Goal: Information Seeking & Learning: Learn about a topic

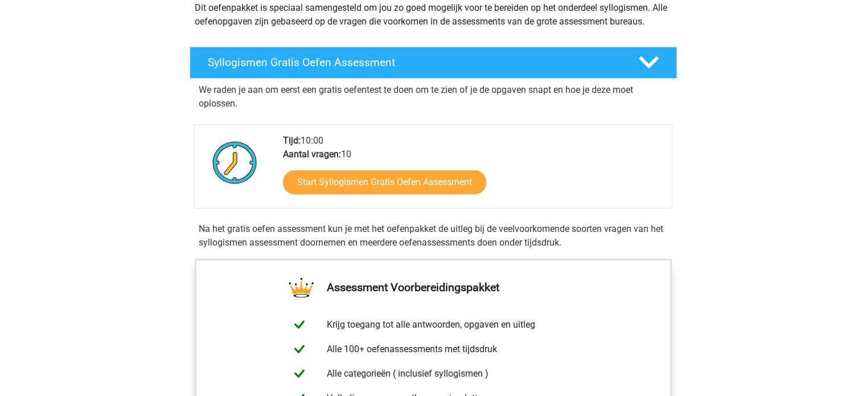
scroll to position [171, 0]
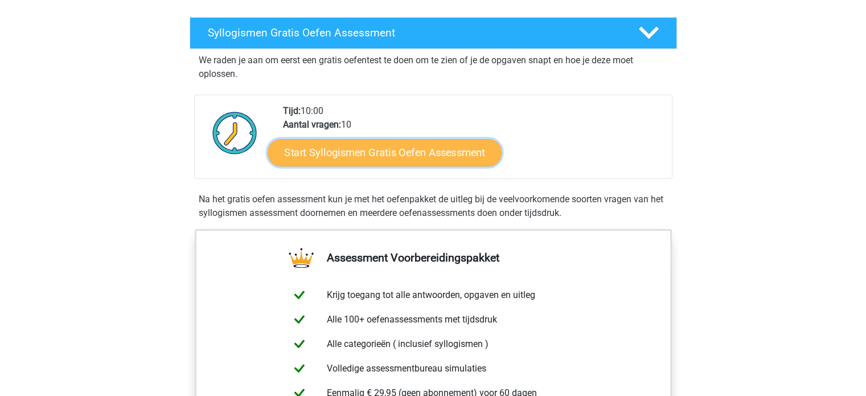
click at [410, 150] on link "Start Syllogismen Gratis Oefen Assessment" at bounding box center [385, 151] width 234 height 27
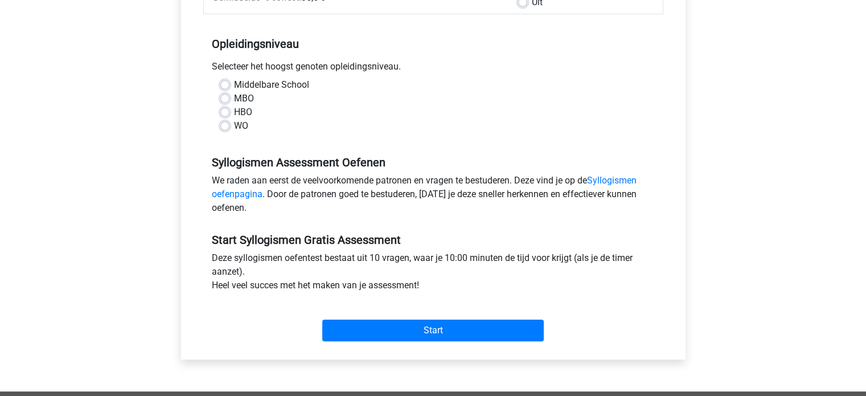
scroll to position [228, 0]
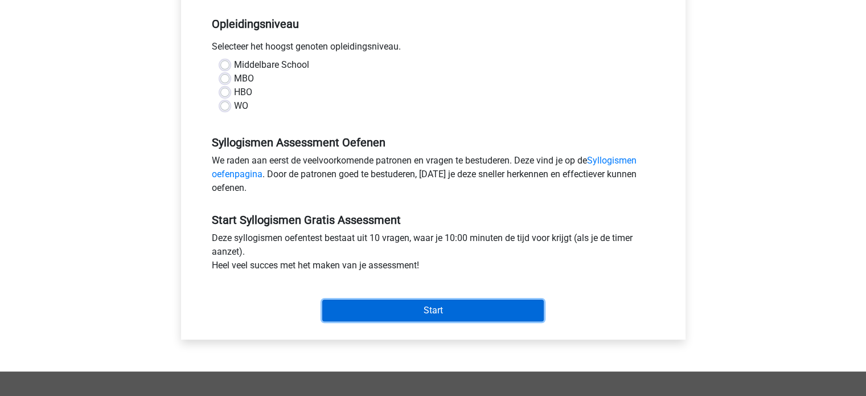
click at [454, 319] on input "Start" at bounding box center [432, 310] width 221 height 22
click at [445, 306] on input "Start" at bounding box center [432, 310] width 221 height 22
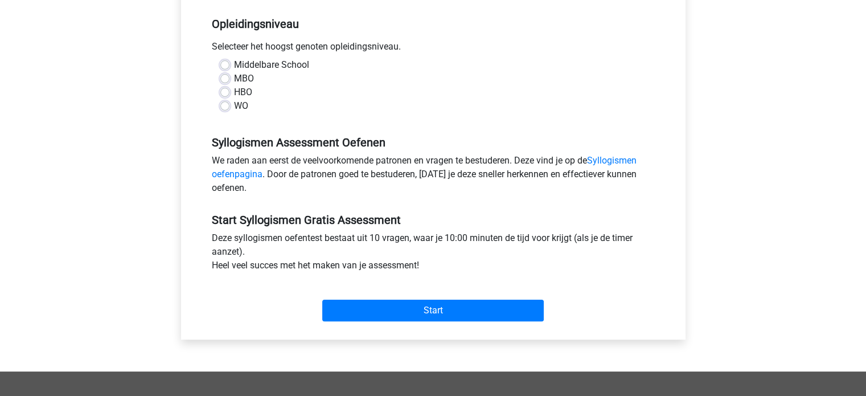
click at [219, 105] on div "Middelbare School MBO HBO WO" at bounding box center [433, 85] width 443 height 55
click at [229, 108] on div "WO" at bounding box center [433, 106] width 426 height 14
click at [234, 106] on label "WO" at bounding box center [241, 106] width 14 height 14
click at [225, 106] on input "WO" at bounding box center [224, 104] width 9 height 11
radio input "true"
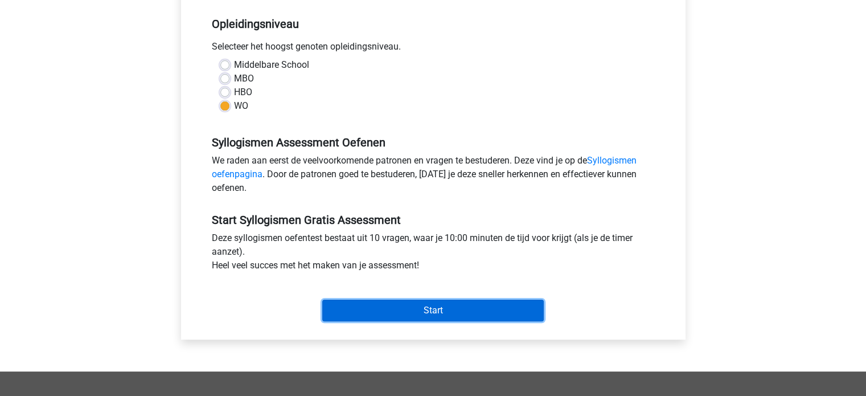
click at [439, 307] on input "Start" at bounding box center [432, 310] width 221 height 22
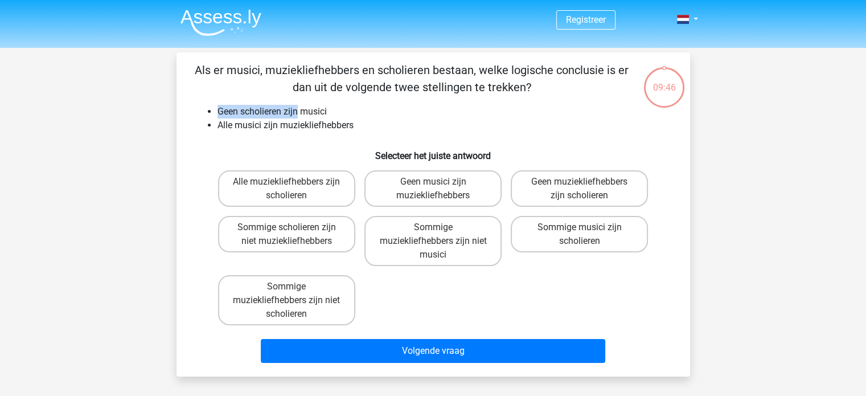
drag, startPoint x: 219, startPoint y: 112, endPoint x: 299, endPoint y: 113, distance: 79.7
click at [298, 113] on li "Geen scholieren zijn musici" at bounding box center [444, 112] width 454 height 14
click at [299, 113] on li "Geen scholieren zijn musici" at bounding box center [444, 112] width 454 height 14
drag, startPoint x: 317, startPoint y: 112, endPoint x: 264, endPoint y: 109, distance: 53.0
click at [264, 109] on li "Geen scholieren zijn musici" at bounding box center [444, 112] width 454 height 14
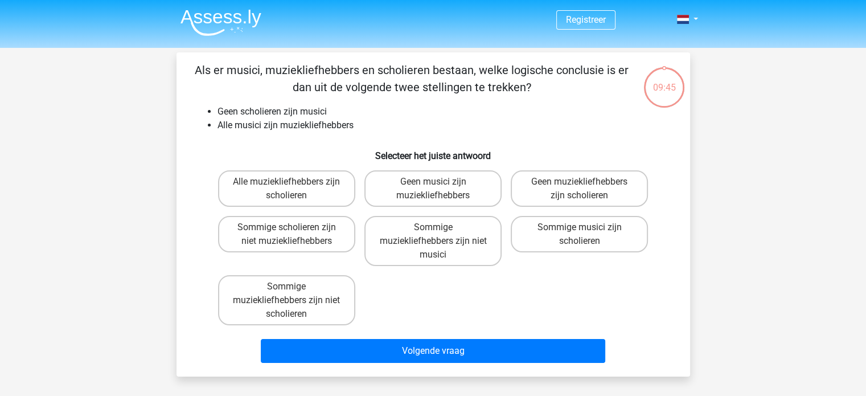
click at [262, 109] on li "Geen scholieren zijn musici" at bounding box center [444, 112] width 454 height 14
drag, startPoint x: 216, startPoint y: 113, endPoint x: 336, endPoint y: 112, distance: 120.1
click at [336, 112] on ul "Geen scholieren zijn musici Alle musici zijn muziekliefhebbers" at bounding box center [433, 118] width 477 height 27
click at [336, 112] on li "Geen scholieren zijn musici" at bounding box center [444, 112] width 454 height 14
drag, startPoint x: 334, startPoint y: 111, endPoint x: 220, endPoint y: 115, distance: 114.5
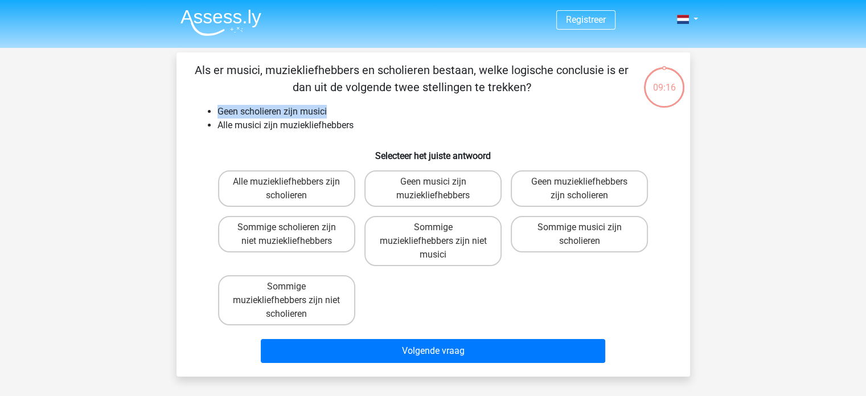
click at [219, 115] on li "Geen scholieren zijn musici" at bounding box center [444, 112] width 454 height 14
click at [221, 114] on li "Geen scholieren zijn musici" at bounding box center [444, 112] width 454 height 14
click at [245, 71] on p "Als er musici, muziekliefhebbers en scholieren bestaan, welke logische conclusi…" at bounding box center [412, 78] width 434 height 34
click at [405, 73] on p "Als er musici, muziekliefhebbers en scholieren bestaan, welke logische conclusi…" at bounding box center [412, 78] width 434 height 34
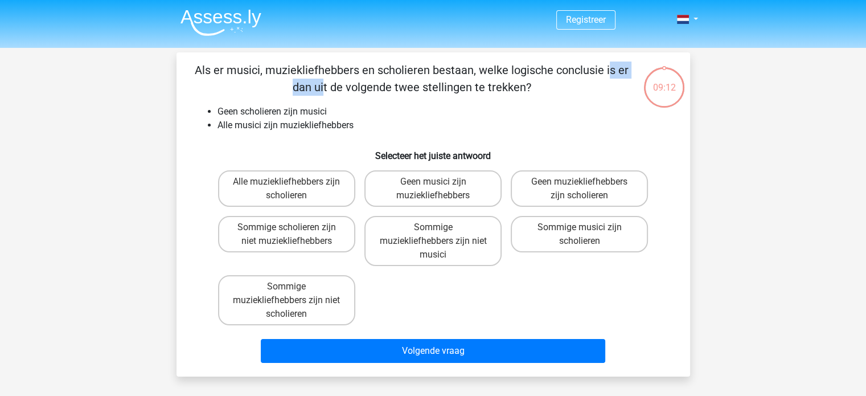
click at [405, 73] on p "Als er musici, muziekliefhebbers en scholieren bestaan, welke logische conclusi…" at bounding box center [412, 78] width 434 height 34
click at [222, 75] on p "Als er musici, muziekliefhebbers en scholieren bestaan, welke logische conclusi…" at bounding box center [412, 78] width 434 height 34
click at [240, 70] on p "Als er musici, muziekliefhebbers en scholieren bestaan, welke logische conclusi…" at bounding box center [412, 78] width 434 height 34
click at [241, 70] on p "Als er musici, muziekliefhebbers en scholieren bestaan, welke logische conclusi…" at bounding box center [412, 78] width 434 height 34
click at [282, 122] on li "Alle musici zijn muziekliefhebbers" at bounding box center [444, 125] width 454 height 14
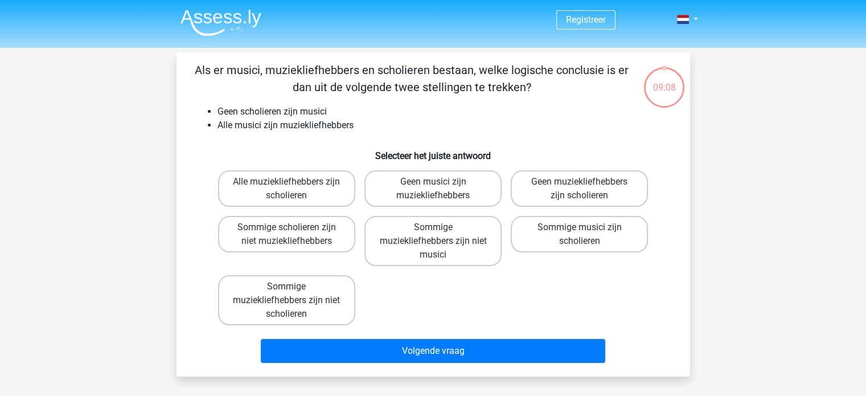
click at [408, 69] on p "Als er musici, muziekliefhebbers en scholieren bestaan, welke logische conclusi…" at bounding box center [412, 78] width 434 height 34
click at [235, 69] on p "Als er musici, muziekliefhebbers en scholieren bestaan, welke logische conclusi…" at bounding box center [412, 78] width 434 height 34
click at [553, 170] on div "Geen muziekliefhebbers zijn scholieren" at bounding box center [579, 189] width 146 height 46
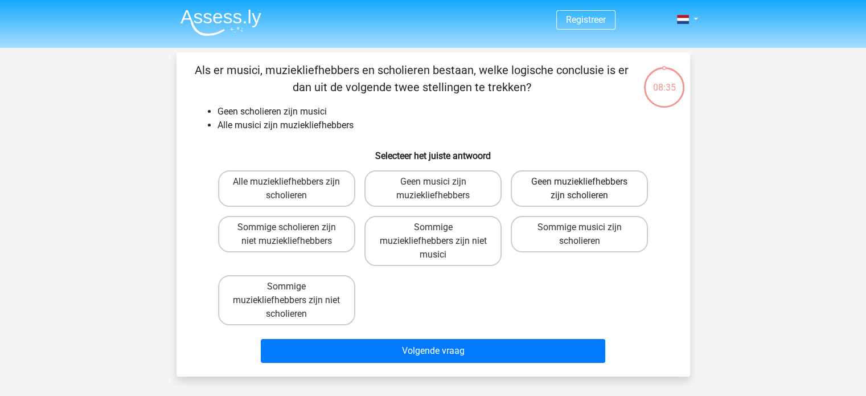
click at [561, 183] on label "Geen muziekliefhebbers zijn scholieren" at bounding box center [579, 188] width 137 height 36
click at [580, 183] on input "Geen muziekliefhebbers zijn scholieren" at bounding box center [583, 185] width 7 height 7
radio input "true"
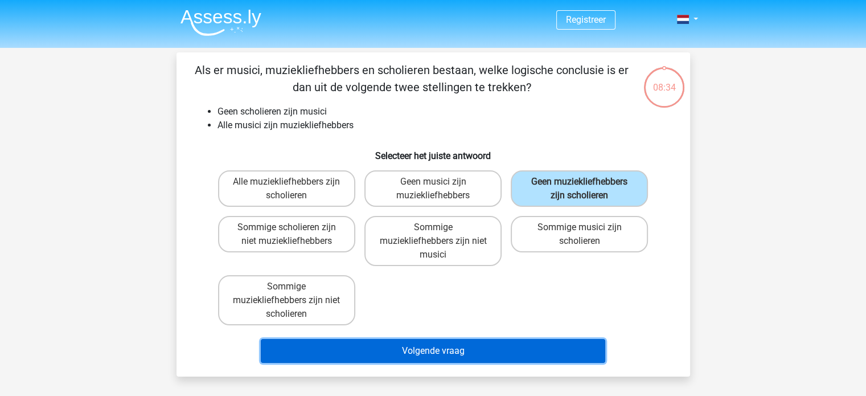
click at [412, 348] on button "Volgende vraag" at bounding box center [433, 351] width 344 height 24
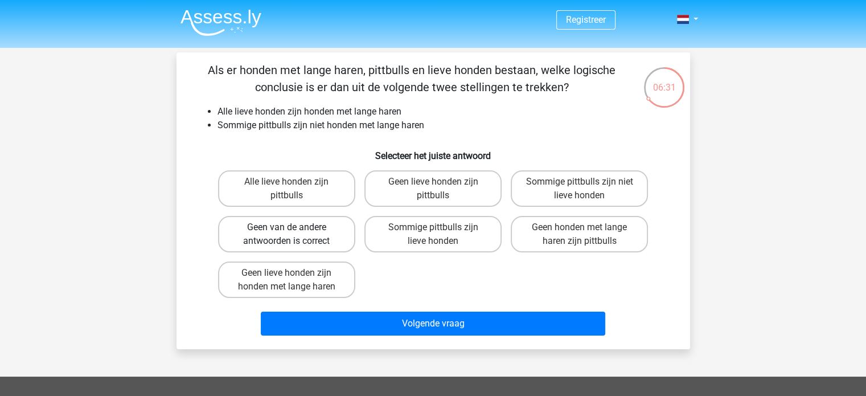
click at [282, 232] on label "Geen van de andere antwoorden is correct" at bounding box center [286, 234] width 137 height 36
click at [286, 232] on input "Geen van de andere antwoorden is correct" at bounding box center [289, 230] width 7 height 7
radio input "true"
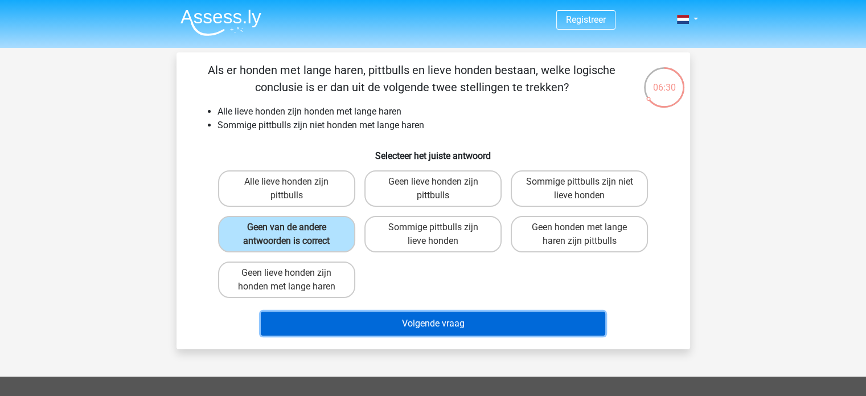
click at [403, 317] on button "Volgende vraag" at bounding box center [433, 323] width 344 height 24
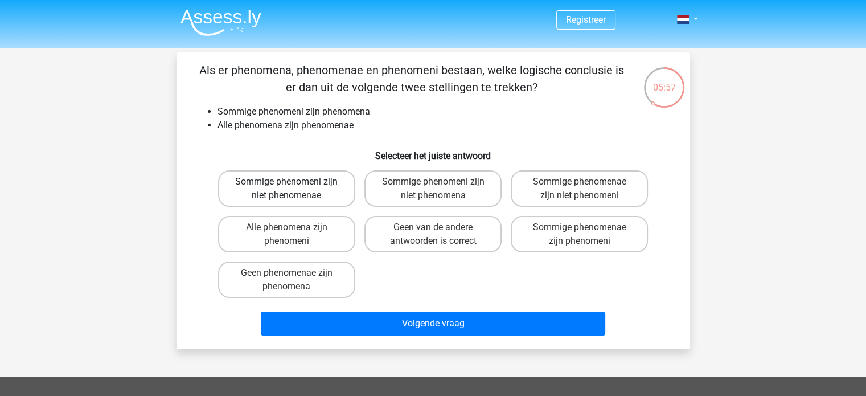
click at [305, 192] on label "Sommige phenomeni zijn niet phenomenae" at bounding box center [286, 188] width 137 height 36
click at [294, 189] on input "Sommige phenomeni zijn niet phenomenae" at bounding box center [289, 185] width 7 height 7
radio input "true"
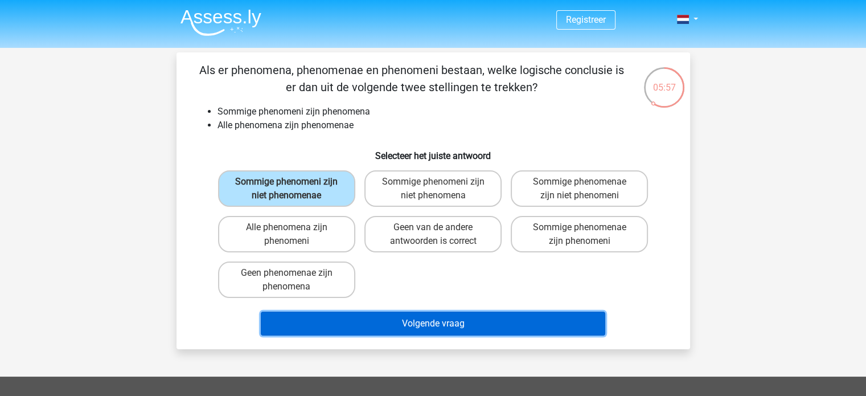
click at [393, 319] on button "Volgende vraag" at bounding box center [433, 323] width 344 height 24
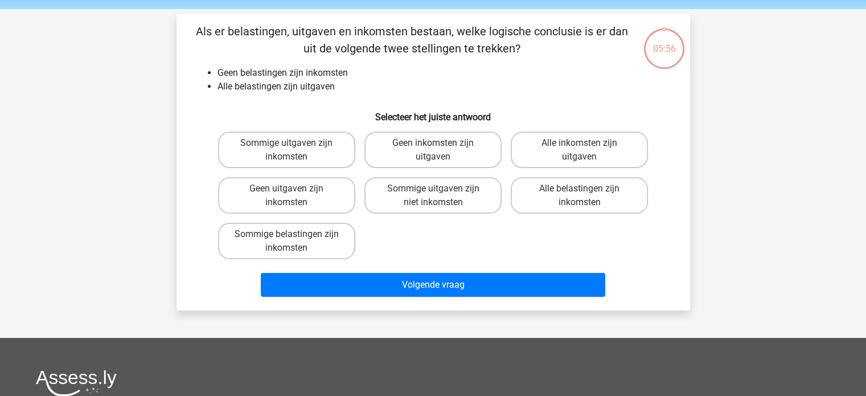
scroll to position [52, 0]
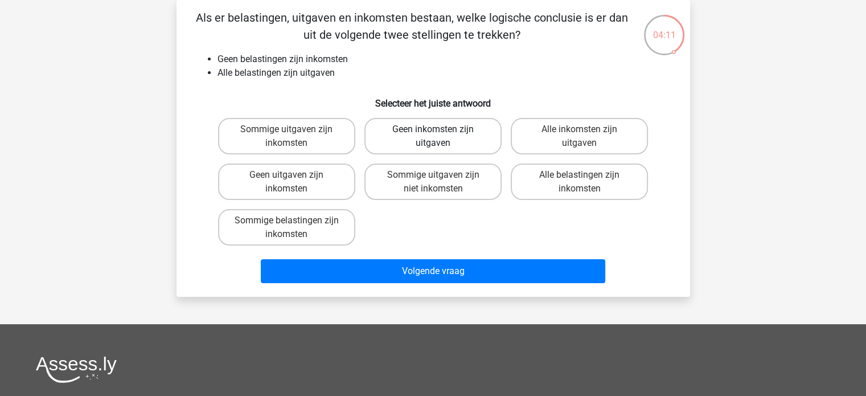
click at [445, 138] on label "Geen inkomsten zijn uitgaven" at bounding box center [432, 136] width 137 height 36
click at [440, 137] on input "Geen inkomsten zijn uitgaven" at bounding box center [436, 132] width 7 height 7
radio input "true"
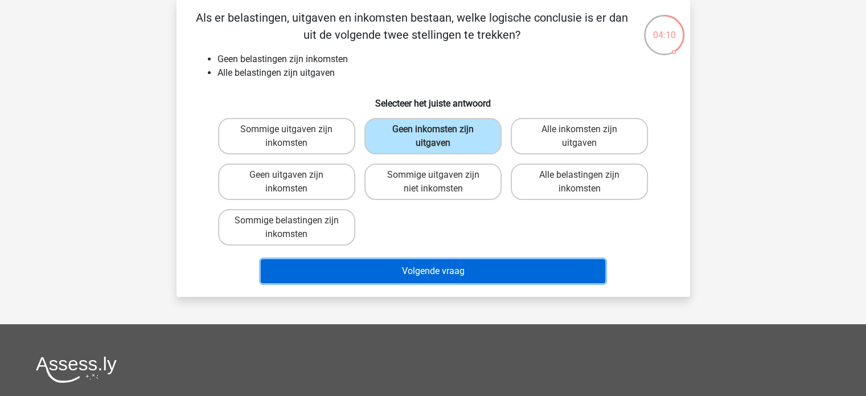
drag, startPoint x: 444, startPoint y: 267, endPoint x: 438, endPoint y: 244, distance: 24.0
click at [445, 268] on button "Volgende vraag" at bounding box center [433, 271] width 344 height 24
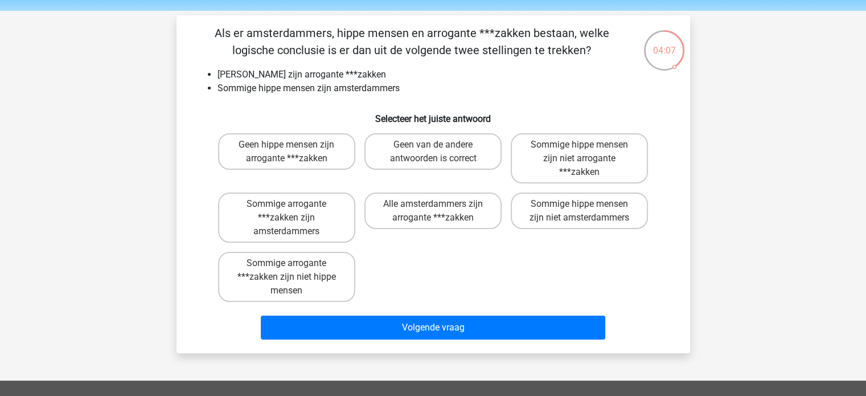
scroll to position [57, 0]
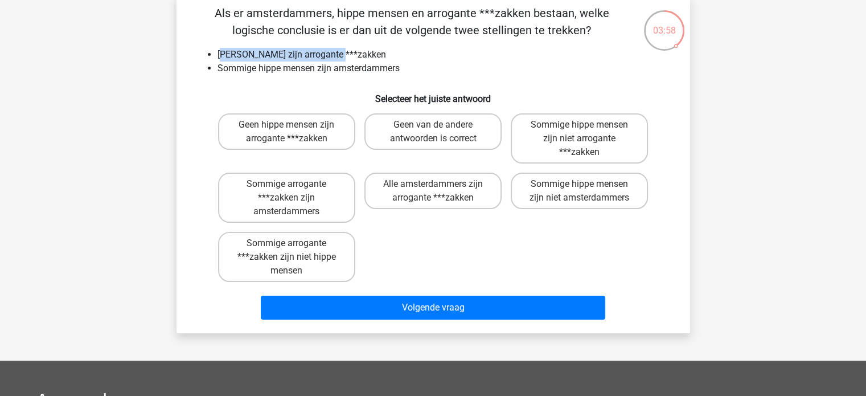
drag, startPoint x: 231, startPoint y: 54, endPoint x: 389, endPoint y: 61, distance: 157.9
click at [388, 61] on ul "Geen amsterdammers zijn arrogante ***zakken Sommige hippe mensen zijn amsterdam…" at bounding box center [433, 61] width 477 height 27
click at [389, 61] on li "Sommige hippe mensen zijn amsterdammers" at bounding box center [444, 68] width 454 height 14
drag, startPoint x: 395, startPoint y: 54, endPoint x: 308, endPoint y: 52, distance: 86.6
click at [310, 52] on li "[PERSON_NAME] zijn arrogante ***zakken" at bounding box center [444, 55] width 454 height 14
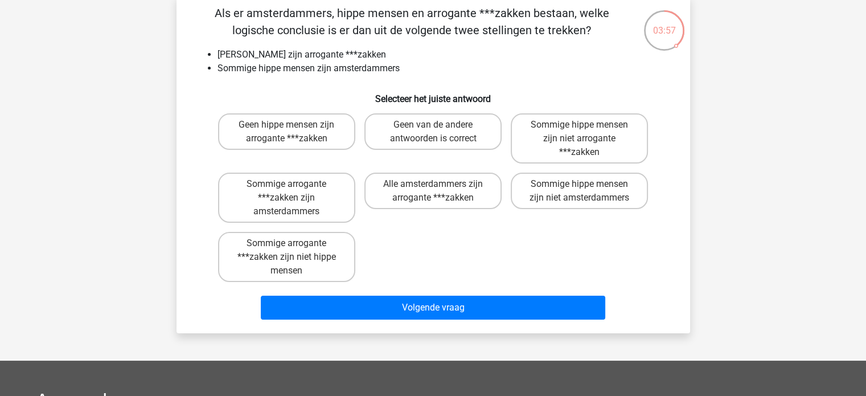
click at [307, 52] on li "[PERSON_NAME] zijn arrogante ***zakken" at bounding box center [444, 55] width 454 height 14
drag, startPoint x: 288, startPoint y: 56, endPoint x: 385, endPoint y: 55, distance: 97.4
click at [383, 55] on li "[PERSON_NAME] zijn arrogante ***zakken" at bounding box center [444, 55] width 454 height 14
click at [385, 55] on li "[PERSON_NAME] zijn arrogante ***zakken" at bounding box center [444, 55] width 454 height 14
click at [438, 132] on label "Geen van de andere antwoorden is correct" at bounding box center [432, 131] width 137 height 36
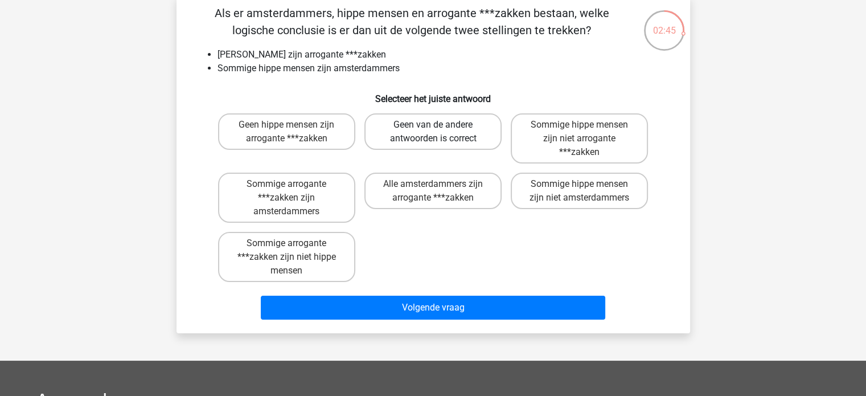
click at [438, 132] on input "Geen van de andere antwoorden is correct" at bounding box center [436, 128] width 7 height 7
radio input "true"
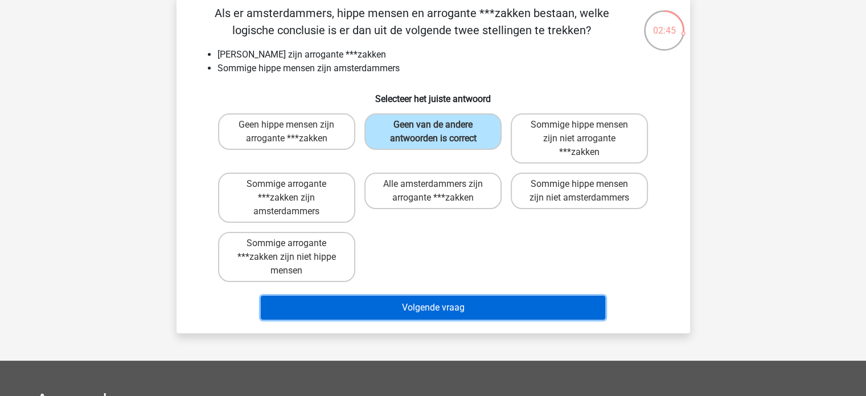
click at [421, 307] on button "Volgende vraag" at bounding box center [433, 308] width 344 height 24
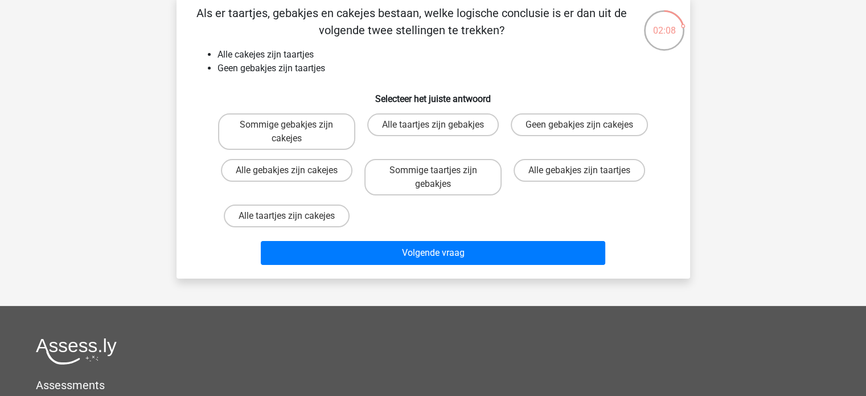
click at [290, 216] on input "Alle taartjes zijn cakejes" at bounding box center [289, 219] width 7 height 7
radio input "true"
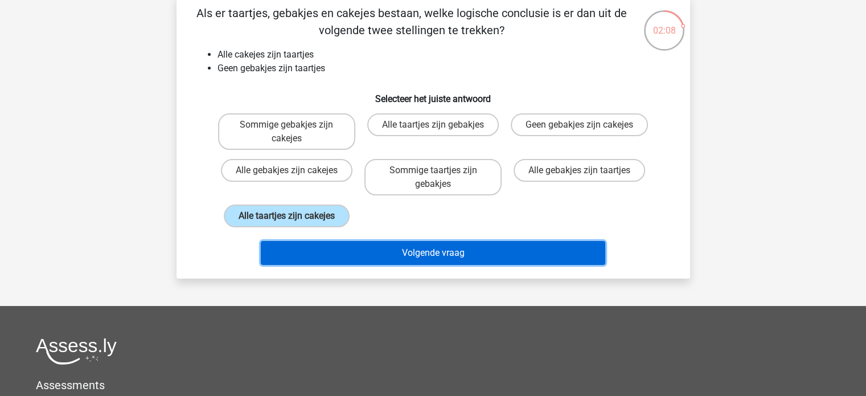
click at [455, 257] on button "Volgende vraag" at bounding box center [433, 253] width 344 height 24
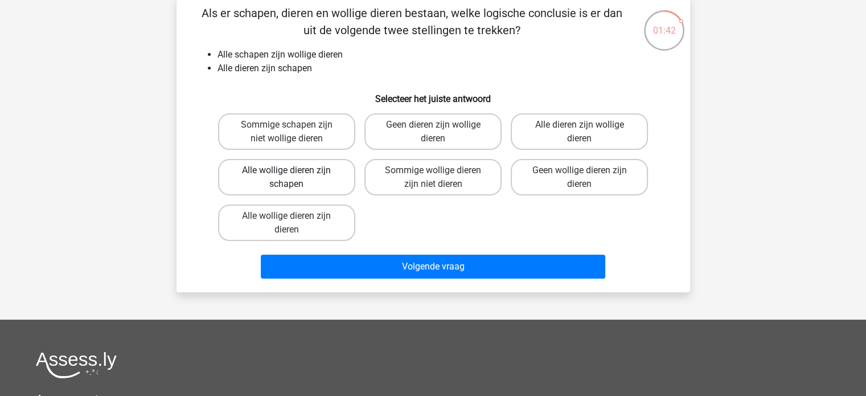
click at [294, 175] on label "Alle wollige dieren zijn schapen" at bounding box center [286, 177] width 137 height 36
click at [294, 175] on input "Alle wollige dieren zijn schapen" at bounding box center [289, 173] width 7 height 7
radio input "true"
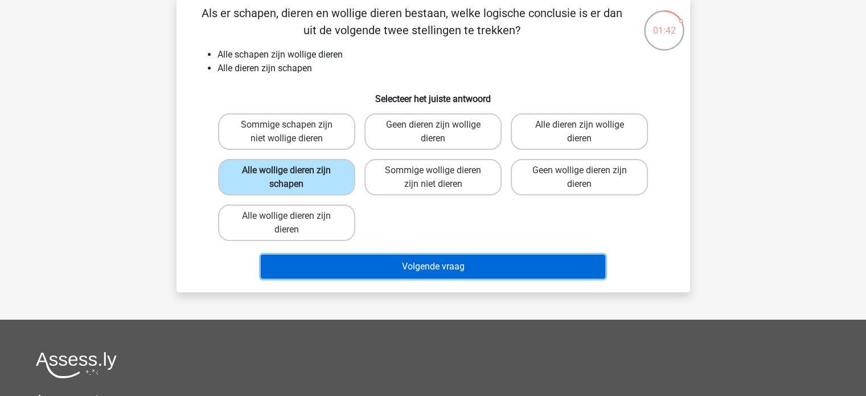
click at [364, 260] on button "Volgende vraag" at bounding box center [433, 267] width 344 height 24
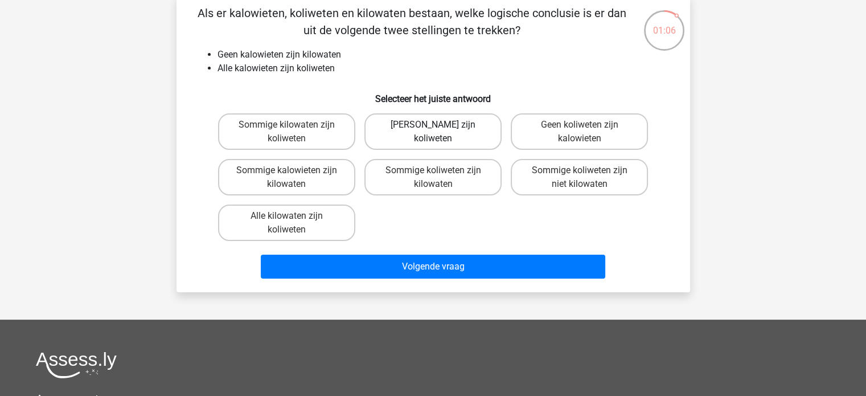
click at [460, 134] on label "Geen kilowaten zijn koliweten" at bounding box center [432, 131] width 137 height 36
click at [440, 132] on input "Geen kilowaten zijn koliweten" at bounding box center [436, 128] width 7 height 7
radio input "true"
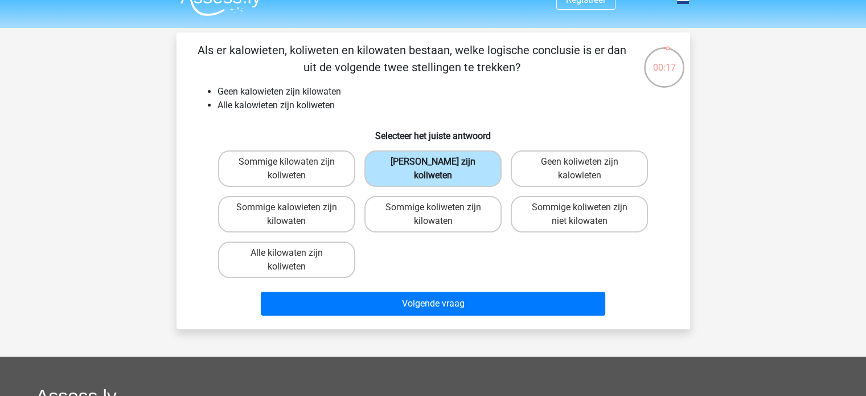
scroll to position [0, 0]
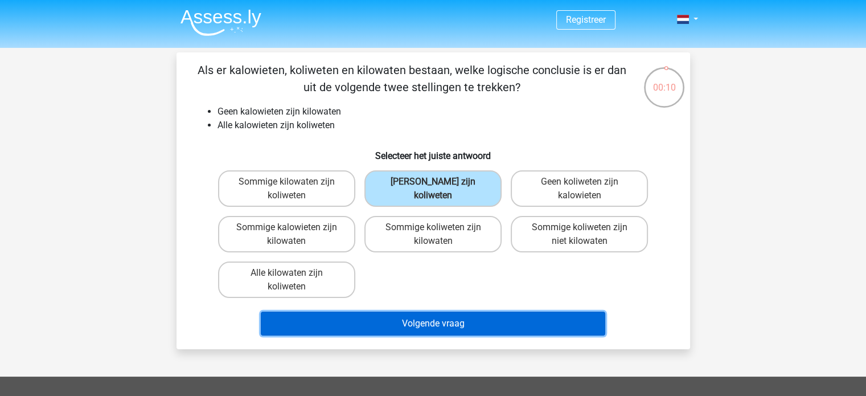
click at [468, 326] on button "Volgende vraag" at bounding box center [433, 323] width 344 height 24
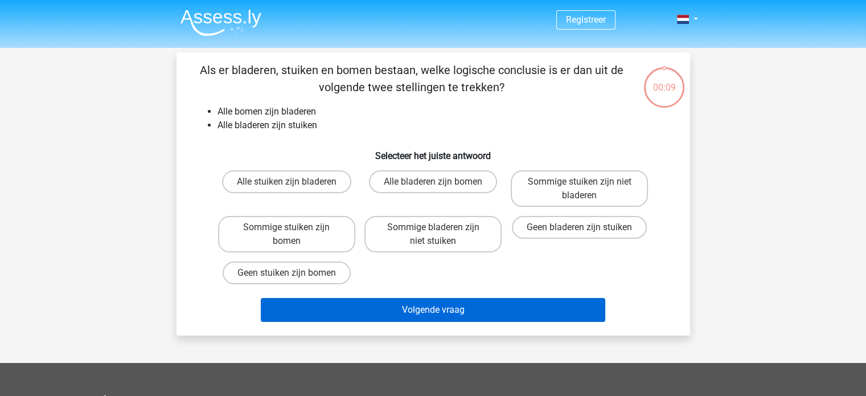
scroll to position [52, 0]
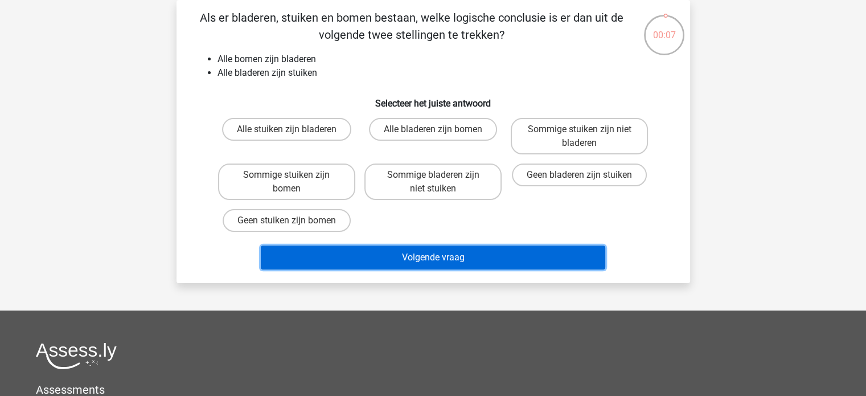
click at [449, 257] on button "Volgende vraag" at bounding box center [433, 257] width 344 height 24
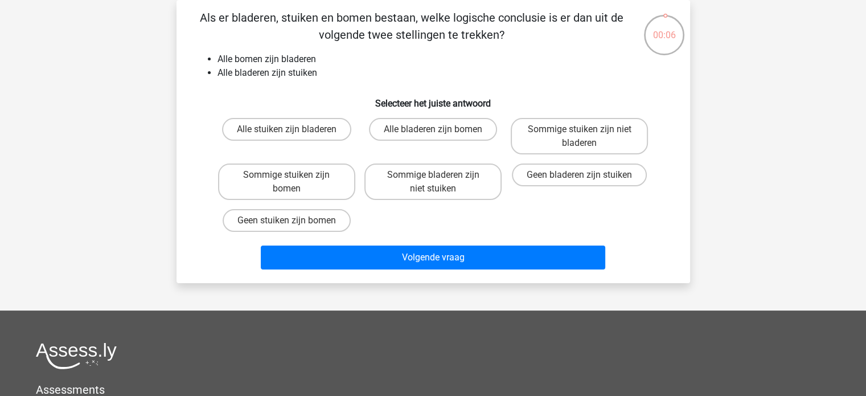
click at [442, 232] on div "Alle stuiken zijn bladeren Alle bladeren zijn bomen Sommige stuiken zijn niet b…" at bounding box center [434, 174] width 440 height 123
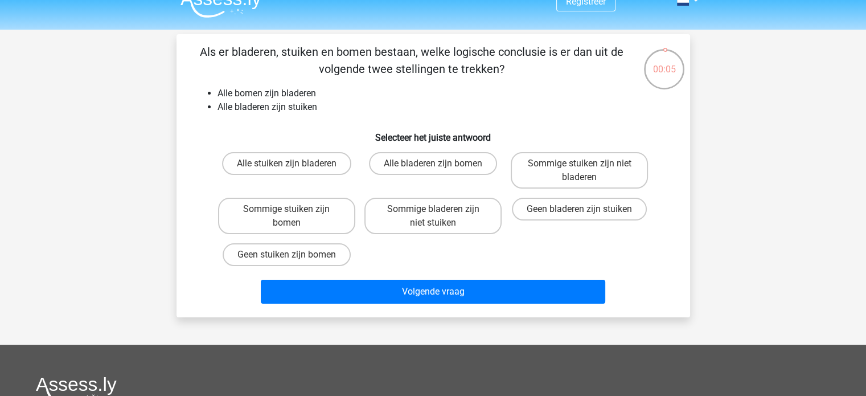
scroll to position [0, 0]
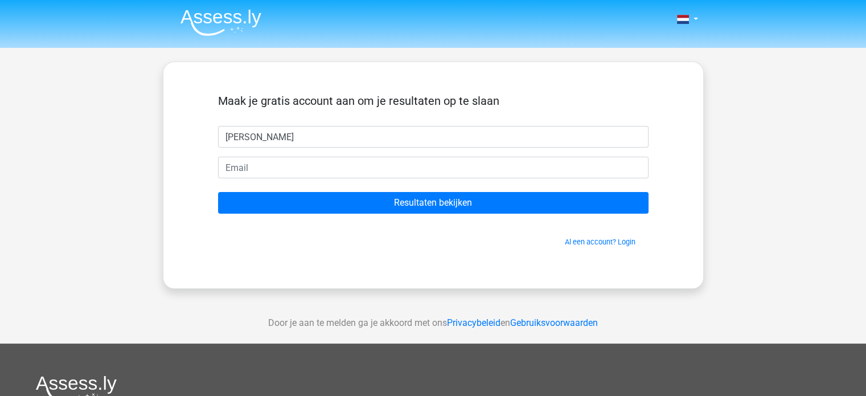
type input "Thomas"
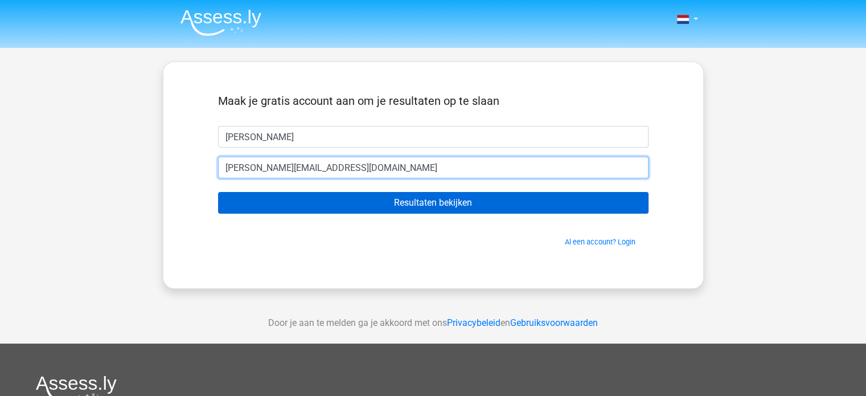
type input "t.f.vandoorn@gmail.com"
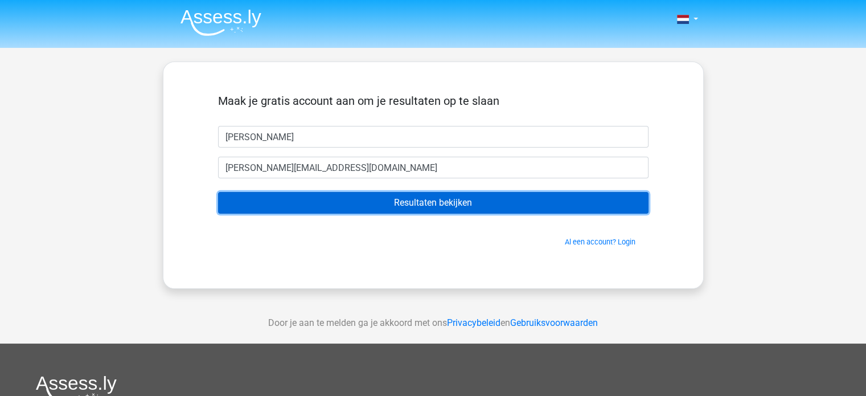
click at [469, 207] on input "Resultaten bekijken" at bounding box center [433, 203] width 430 height 22
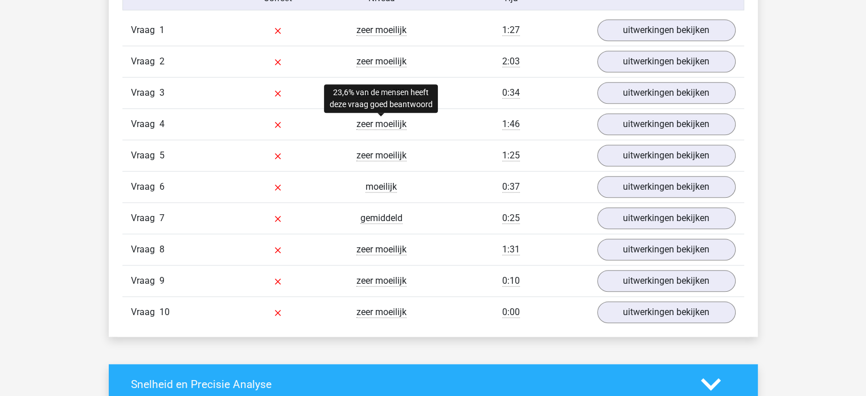
scroll to position [854, 0]
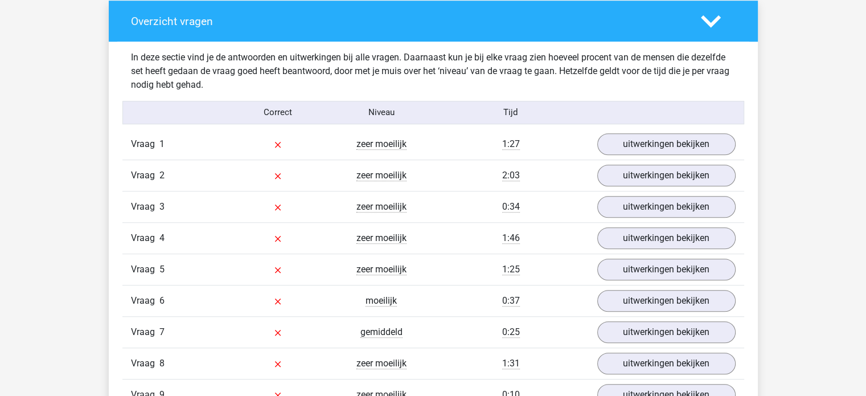
drag, startPoint x: 276, startPoint y: 145, endPoint x: 288, endPoint y: 149, distance: 13.1
click at [287, 148] on div at bounding box center [278, 144] width 104 height 14
click at [288, 149] on div at bounding box center [278, 144] width 104 height 14
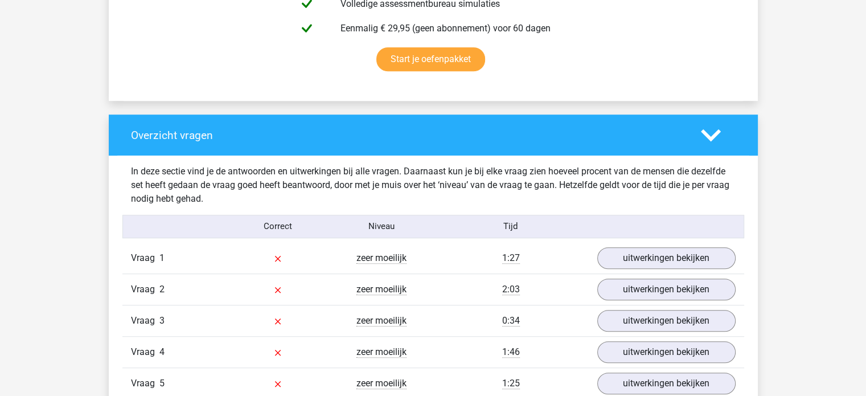
scroll to position [911, 0]
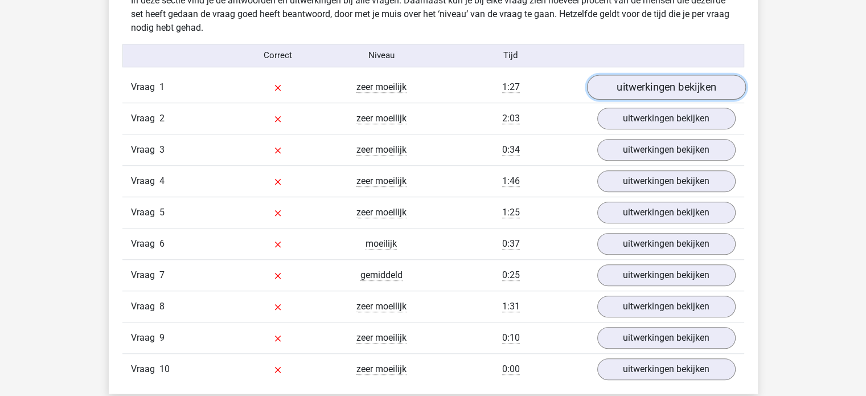
click at [672, 92] on link "uitwerkingen bekijken" at bounding box center [665, 87] width 159 height 25
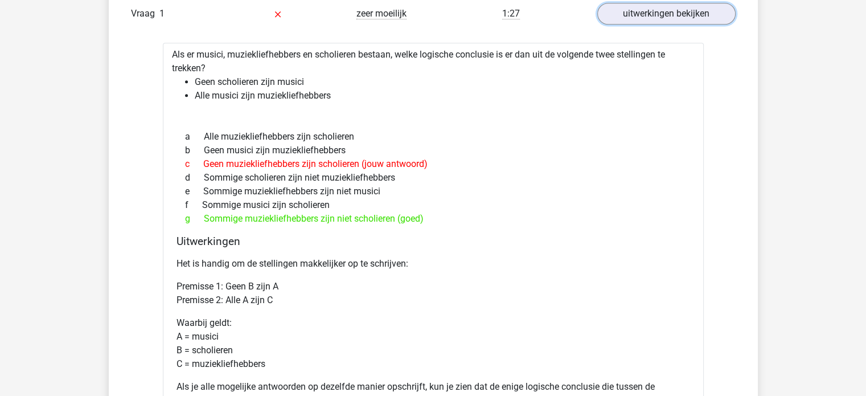
scroll to position [968, 0]
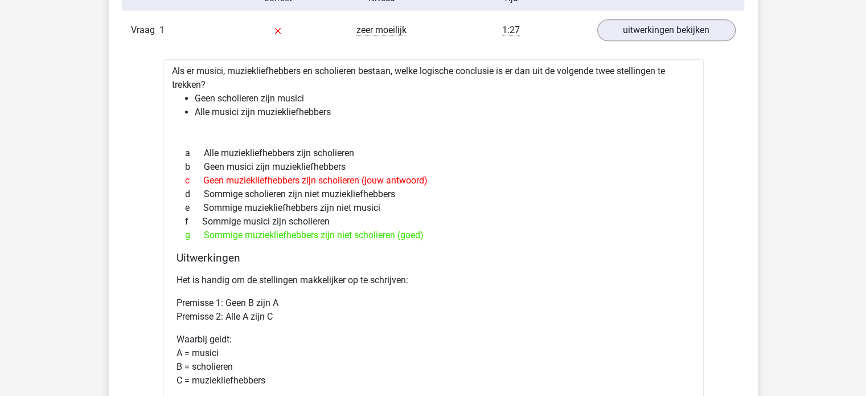
drag, startPoint x: 203, startPoint y: 76, endPoint x: 309, endPoint y: 151, distance: 130.7
click at [267, 125] on div "Als er musici, muziekliefhebbers en scholieren bestaan, welke logische conclusi…" at bounding box center [433, 285] width 541 height 453
click at [309, 151] on div "a Alle muziekliefhebbers zijn scholieren" at bounding box center [434, 153] width 514 height 14
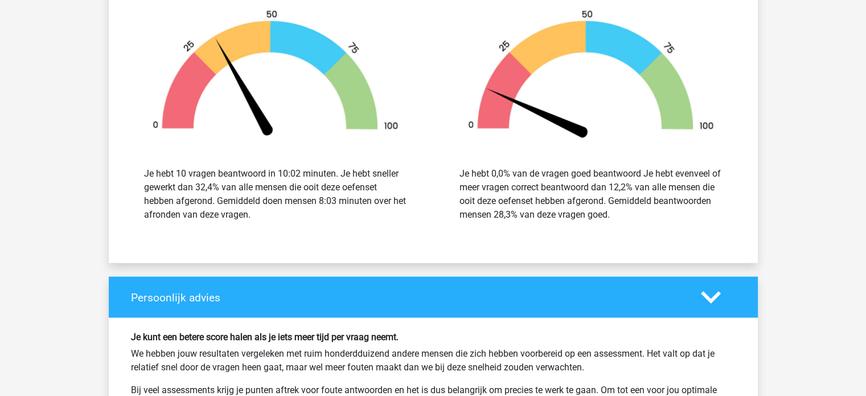
scroll to position [1936, 0]
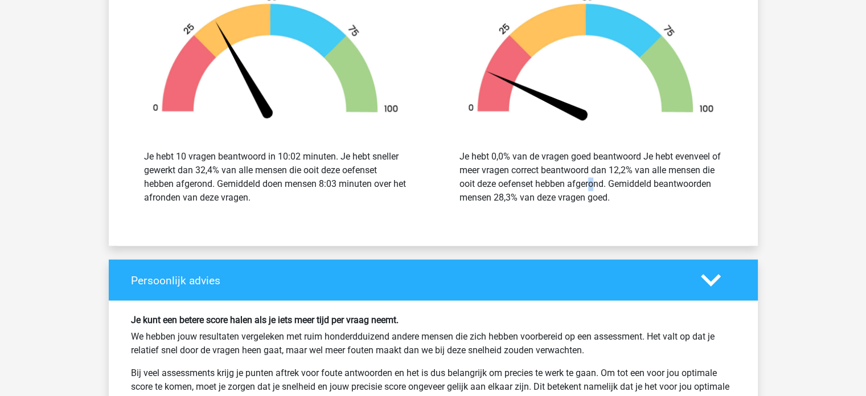
drag, startPoint x: 530, startPoint y: 177, endPoint x: 525, endPoint y: 171, distance: 8.1
click at [525, 175] on div "Je hebt 0,0% van de vragen goed beantwoord Je hebt evenveel of meer vragen corr…" at bounding box center [590, 177] width 263 height 55
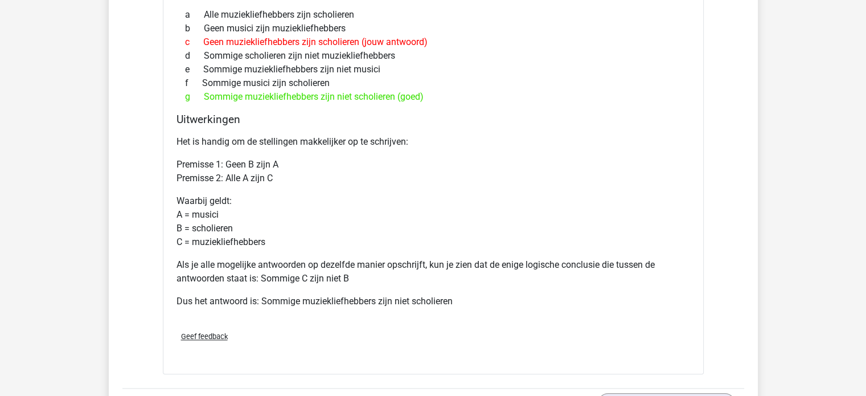
scroll to position [1253, 0]
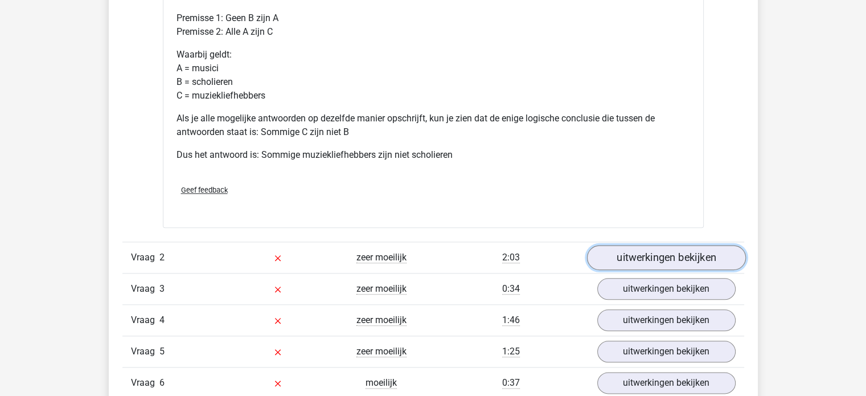
drag, startPoint x: 708, startPoint y: 260, endPoint x: 489, endPoint y: 257, distance: 219.8
click at [708, 259] on link "uitwerkingen bekijken" at bounding box center [666, 258] width 138 height 22
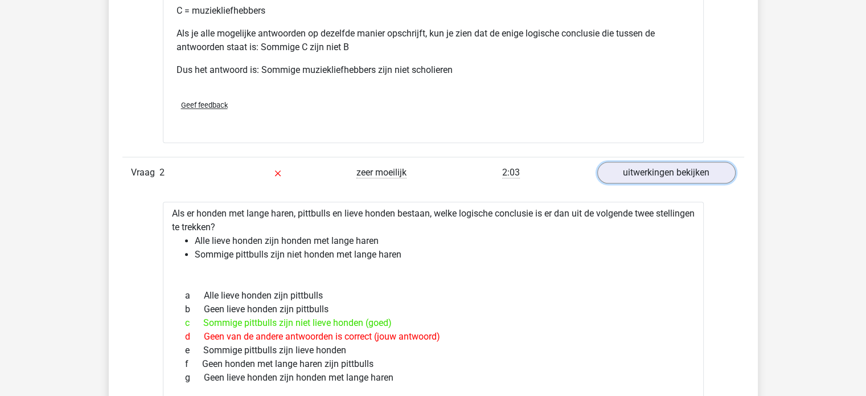
scroll to position [1480, 0]
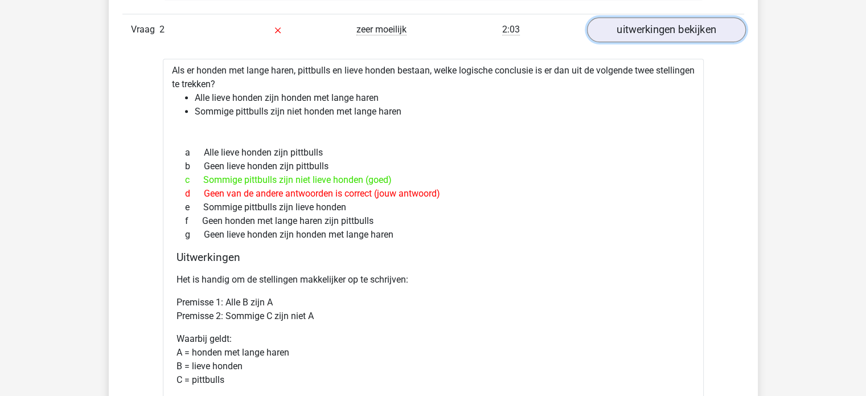
click at [631, 29] on link "uitwerkingen bekijken" at bounding box center [665, 29] width 159 height 25
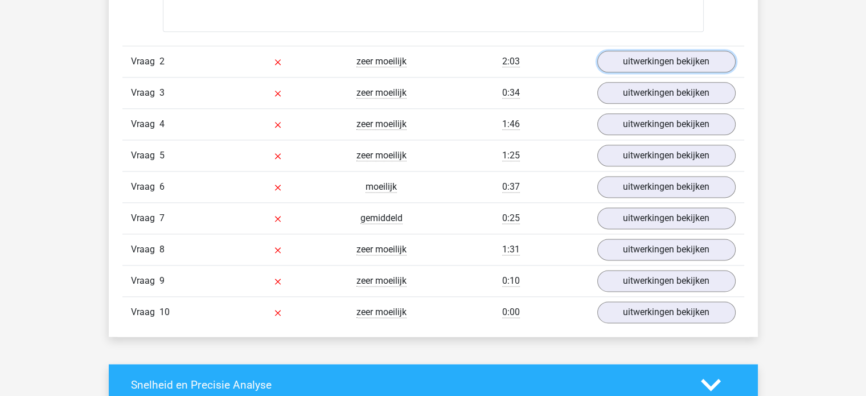
scroll to position [1423, 0]
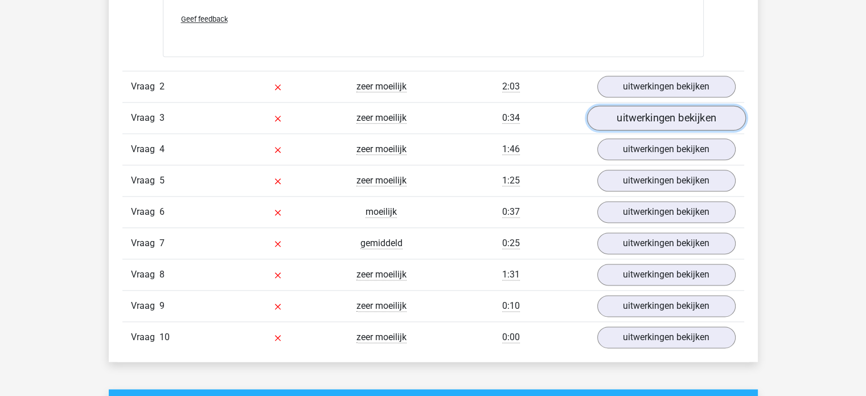
click at [615, 117] on link "uitwerkingen bekijken" at bounding box center [665, 117] width 159 height 25
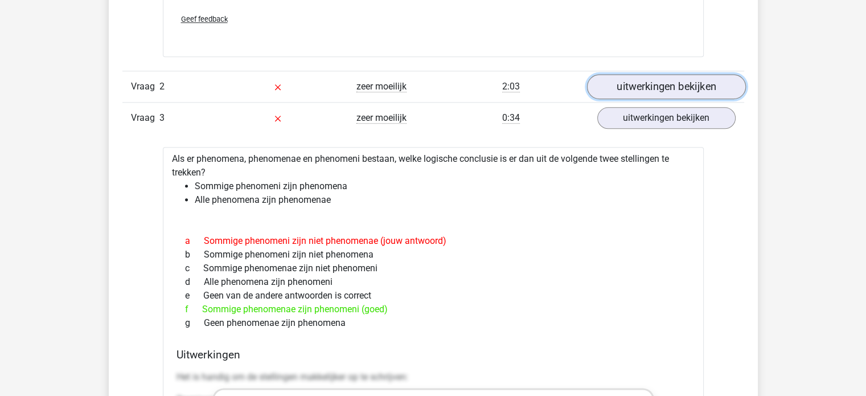
click at [670, 95] on link "uitwerkingen bekijken" at bounding box center [665, 86] width 159 height 25
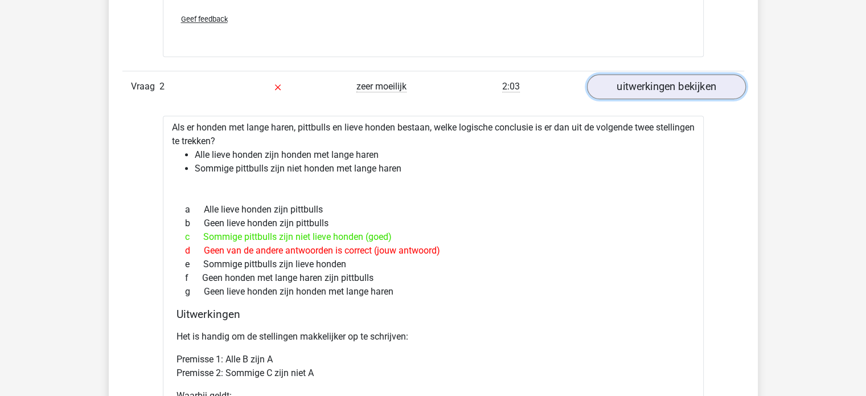
click at [657, 86] on link "uitwerkingen bekijken" at bounding box center [665, 86] width 159 height 25
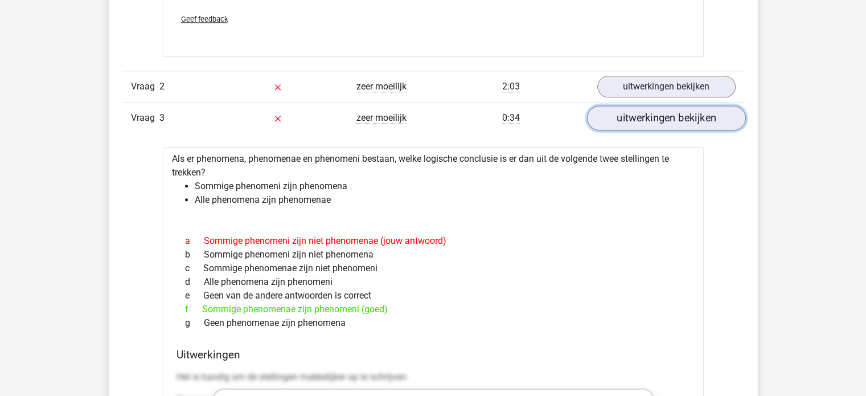
click at [650, 125] on link "uitwerkingen bekijken" at bounding box center [665, 117] width 159 height 25
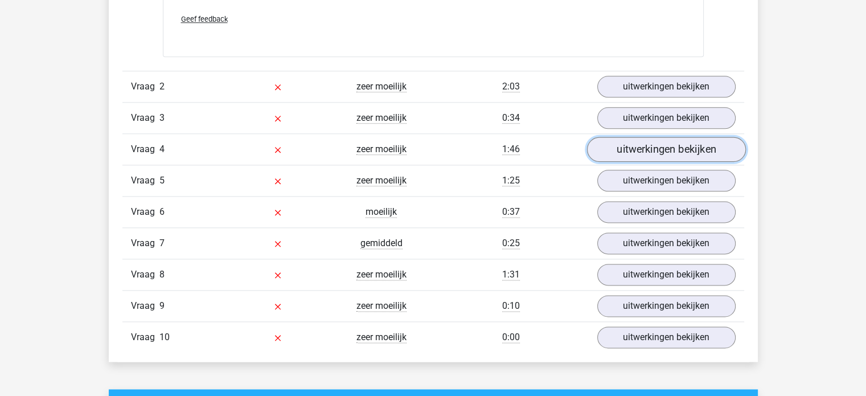
click at [671, 149] on link "uitwerkingen bekijken" at bounding box center [665, 149] width 159 height 25
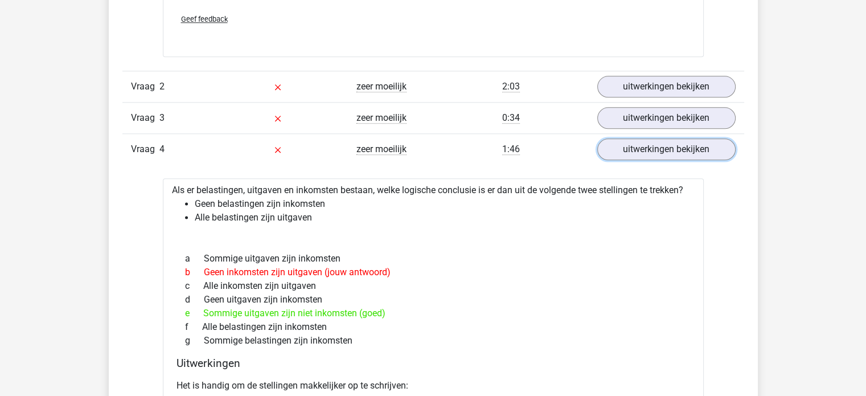
scroll to position [1480, 0]
